Goal: Task Accomplishment & Management: Manage account settings

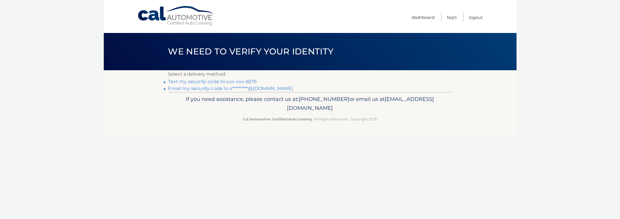
click at [196, 80] on link "Text my security code to xxx-xxx-8276" at bounding box center [212, 81] width 89 height 5
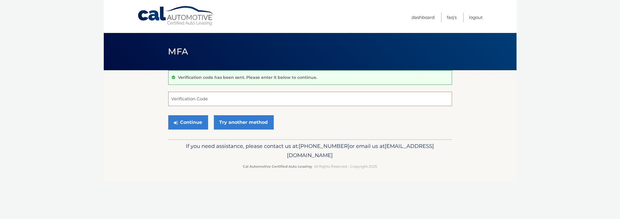
click at [181, 102] on input "Verification Code" at bounding box center [310, 99] width 284 height 14
type input "918704"
click at [190, 119] on button "Continue" at bounding box center [188, 122] width 40 height 14
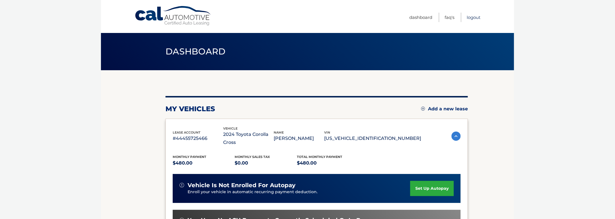
click at [473, 15] on link "Logout" at bounding box center [474, 17] width 14 height 9
